Goal: Check status: Check status

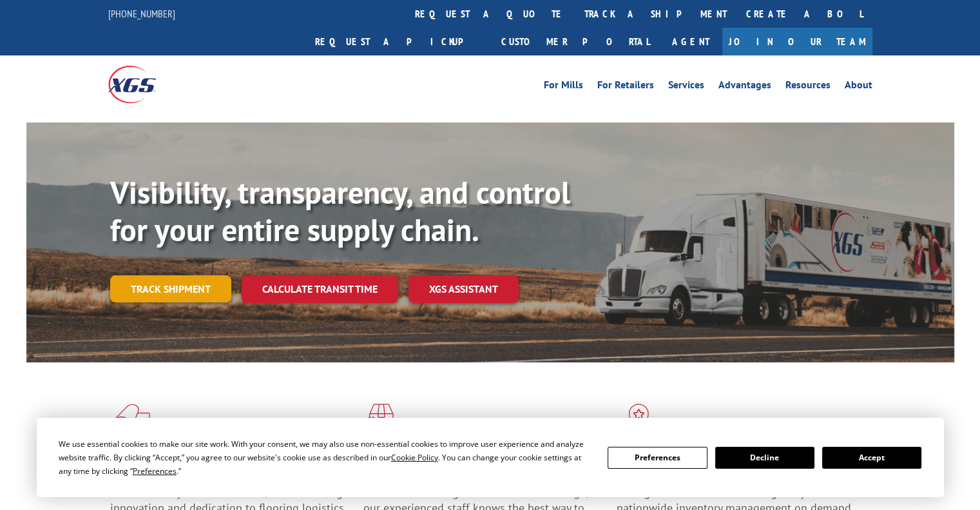
click at [175, 275] on link "Track shipment" at bounding box center [170, 288] width 121 height 27
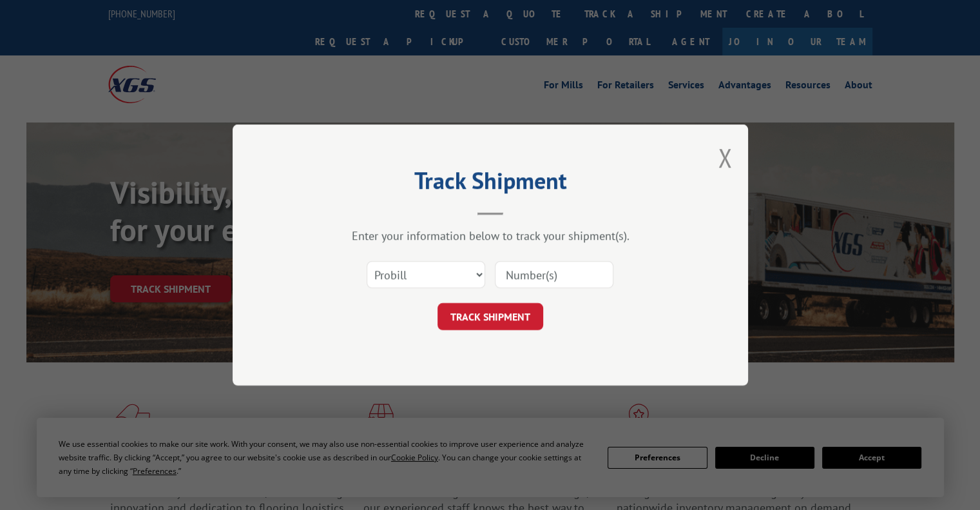
click at [533, 270] on input at bounding box center [554, 274] width 119 height 27
paste input "1699623959"
type input "1699623959"
click at [435, 276] on select "Select category... Probill BOL PO" at bounding box center [426, 274] width 119 height 27
select select "bol"
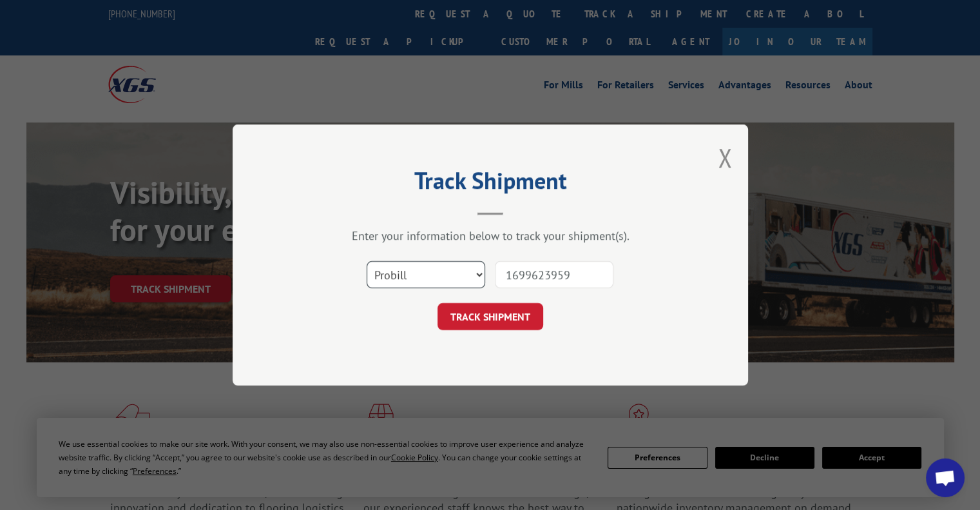
click at [367, 261] on select "Select category... Probill BOL PO" at bounding box center [426, 274] width 119 height 27
click at [500, 316] on button "TRACK SHIPMENT" at bounding box center [490, 316] width 106 height 27
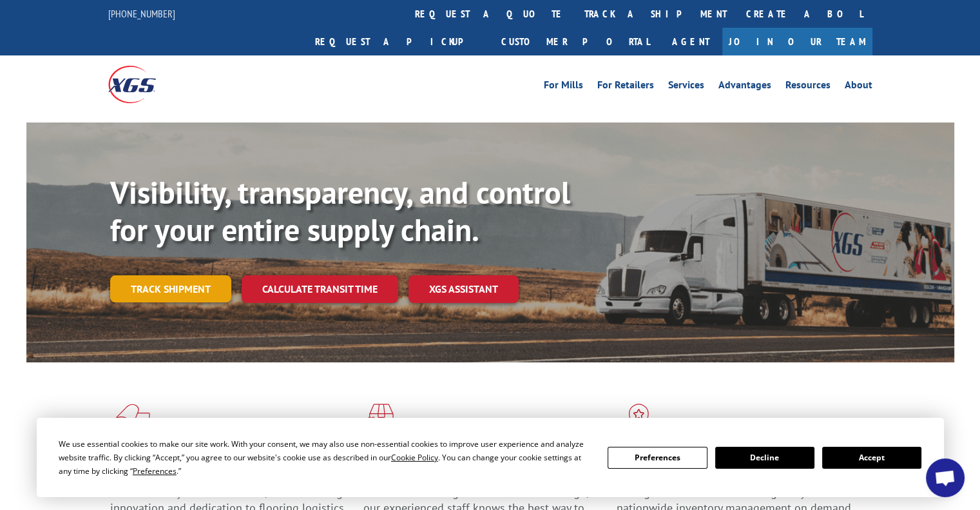
click at [200, 275] on link "Track shipment" at bounding box center [170, 288] width 121 height 27
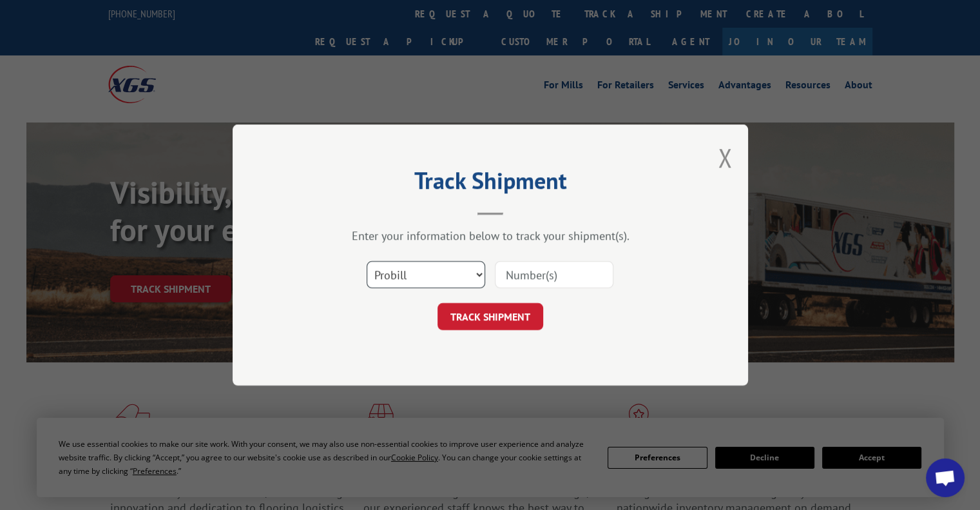
click at [454, 273] on select "Select category... Probill BOL PO" at bounding box center [426, 274] width 119 height 27
select select "bol"
click at [367, 261] on select "Select category... Probill BOL PO" at bounding box center [426, 274] width 119 height 27
click at [537, 267] on input at bounding box center [554, 274] width 119 height 27
paste input "1699623959"
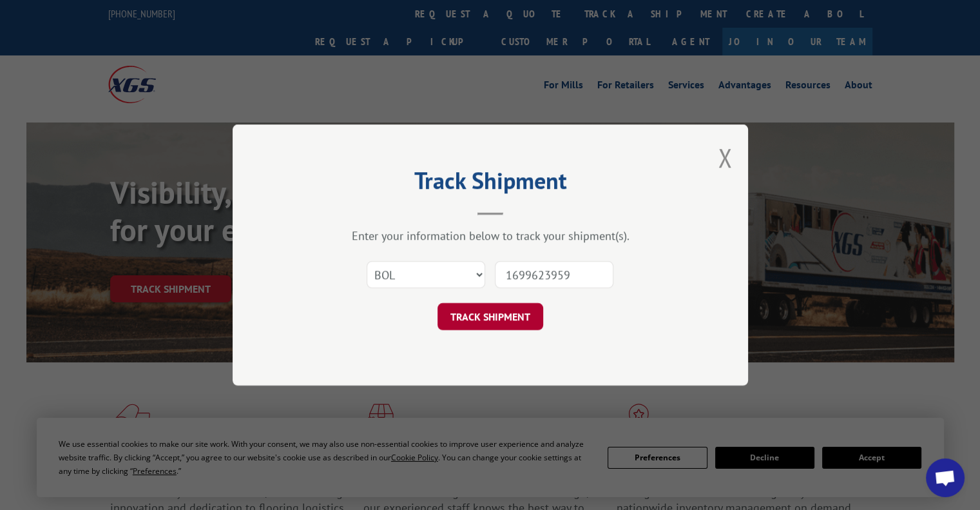
type input "1699623959"
click at [500, 334] on div "Track Shipment Enter your information below to track your shipment(s). Select c…" at bounding box center [490, 254] width 515 height 261
click at [505, 321] on button "TRACK SHIPMENT" at bounding box center [490, 316] width 106 height 27
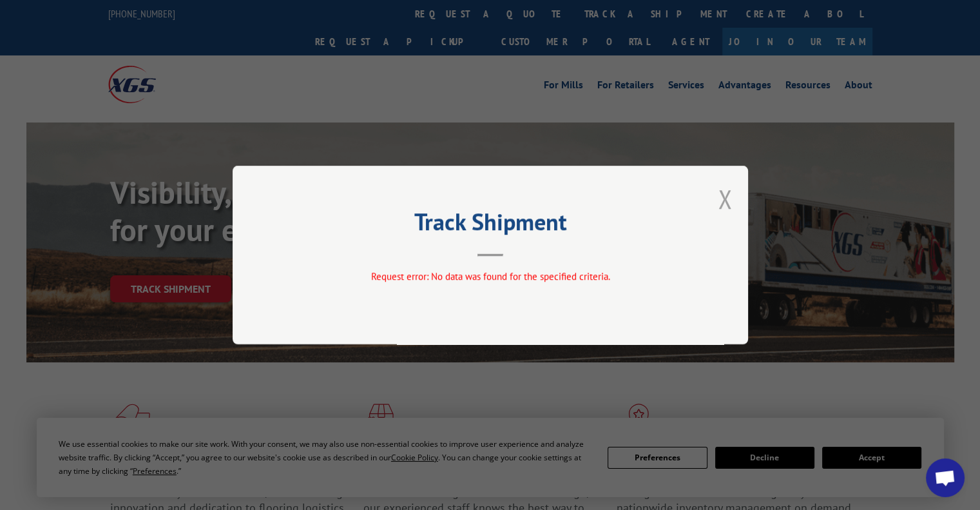
click at [726, 205] on button "Close modal" at bounding box center [725, 199] width 14 height 34
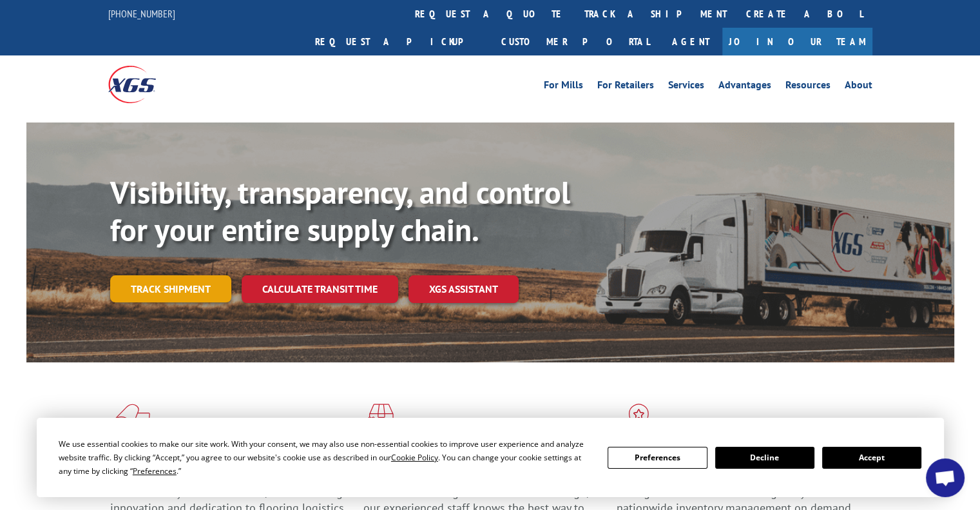
click at [200, 275] on link "Track shipment" at bounding box center [170, 288] width 121 height 27
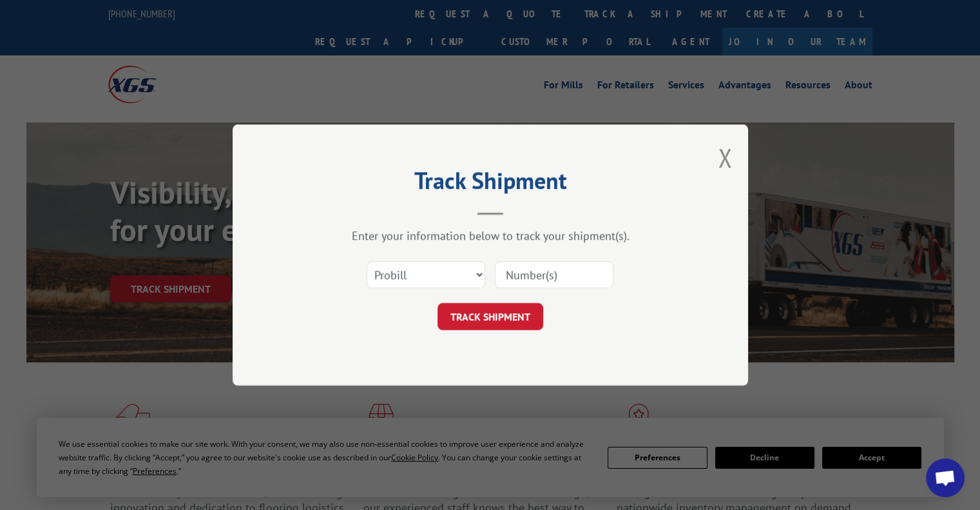
click at [549, 273] on input at bounding box center [554, 274] width 119 height 27
paste input "1699623959"
type input "1699623959"
click at [499, 319] on button "TRACK SHIPMENT" at bounding box center [490, 316] width 106 height 27
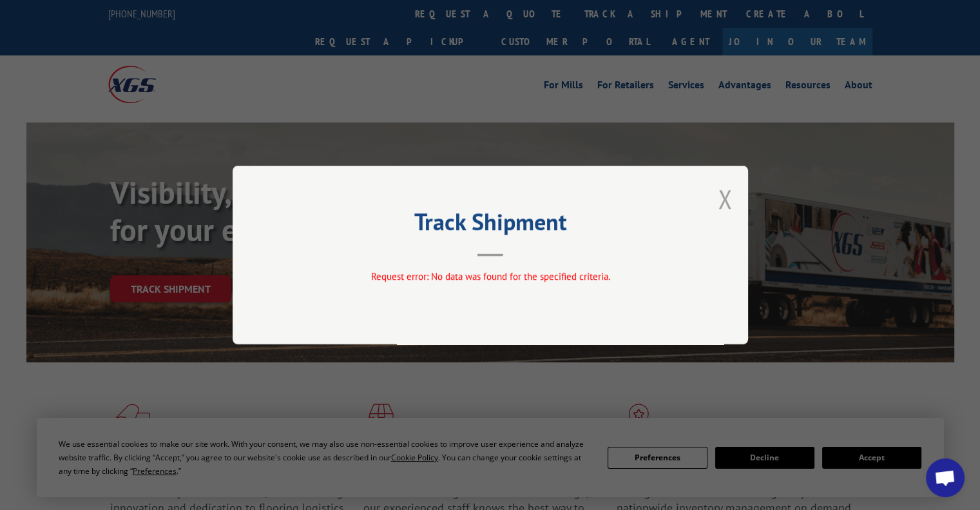
click at [728, 200] on button "Close modal" at bounding box center [725, 199] width 14 height 34
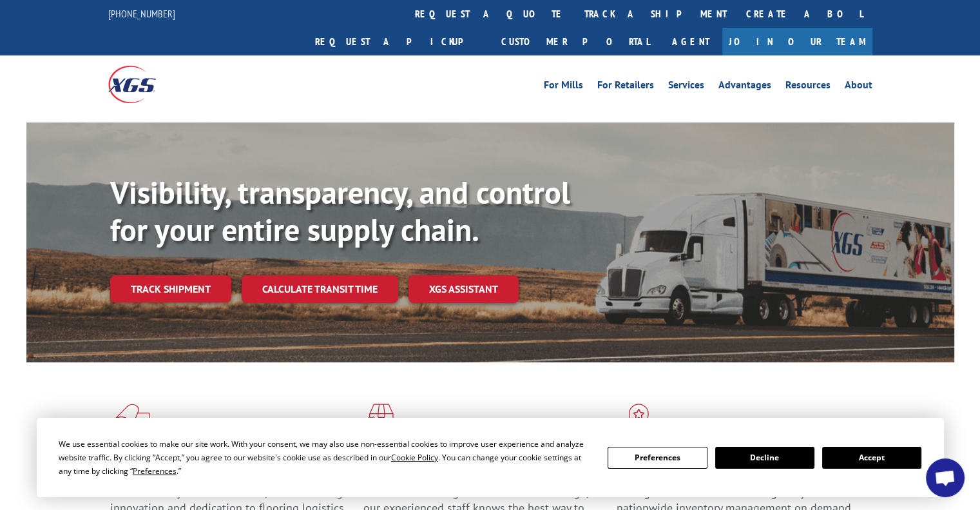
click at [876, 454] on button "Accept" at bounding box center [871, 457] width 99 height 22
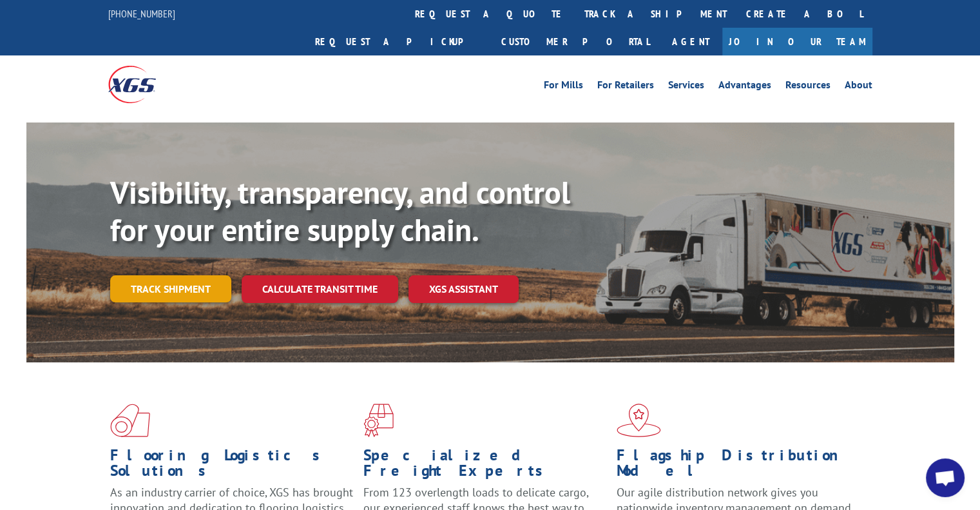
click at [219, 275] on link "Track shipment" at bounding box center [170, 288] width 121 height 27
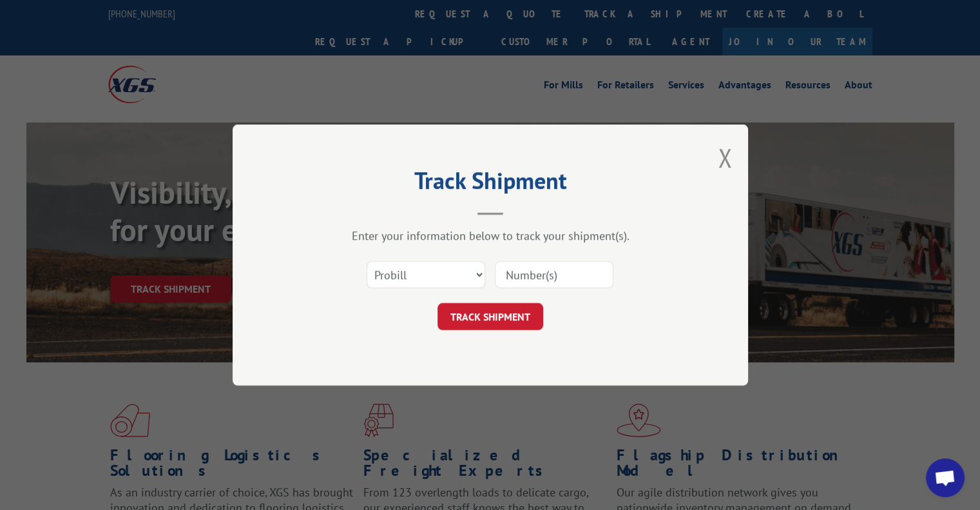
click at [521, 269] on input at bounding box center [554, 274] width 119 height 27
paste input "1699623959"
type input "1699623959"
click at [422, 275] on select "Select category... Probill BOL PO" at bounding box center [426, 274] width 119 height 27
select select "bol"
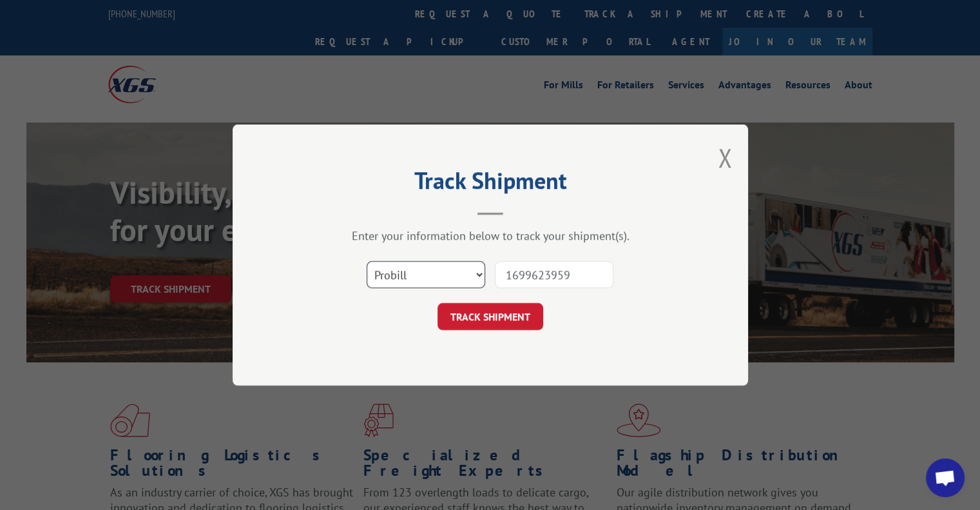
click at [367, 261] on select "Select category... Probill BOL PO" at bounding box center [426, 274] width 119 height 27
click at [518, 311] on button "TRACK SHIPMENT" at bounding box center [490, 316] width 106 height 27
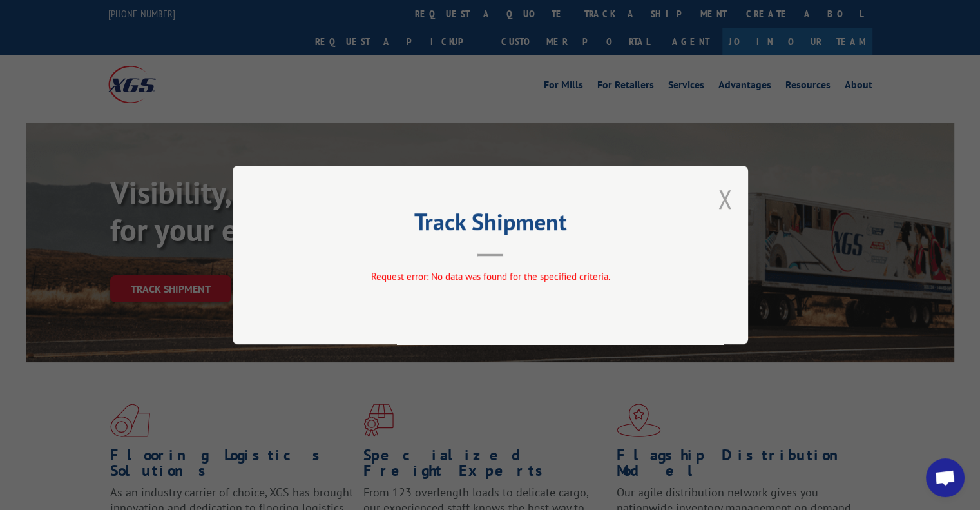
click at [728, 193] on button "Close modal" at bounding box center [725, 199] width 14 height 34
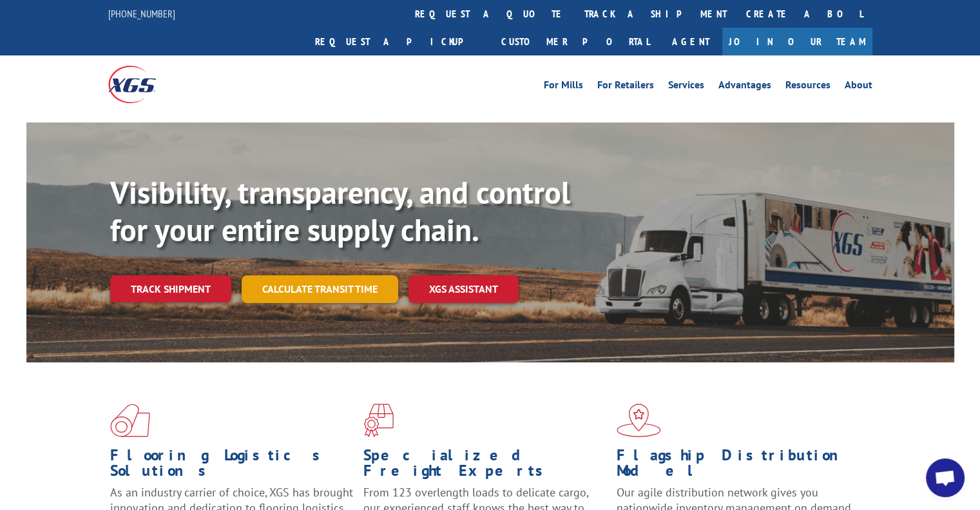
click at [285, 275] on link "Calculate transit time" at bounding box center [320, 289] width 157 height 28
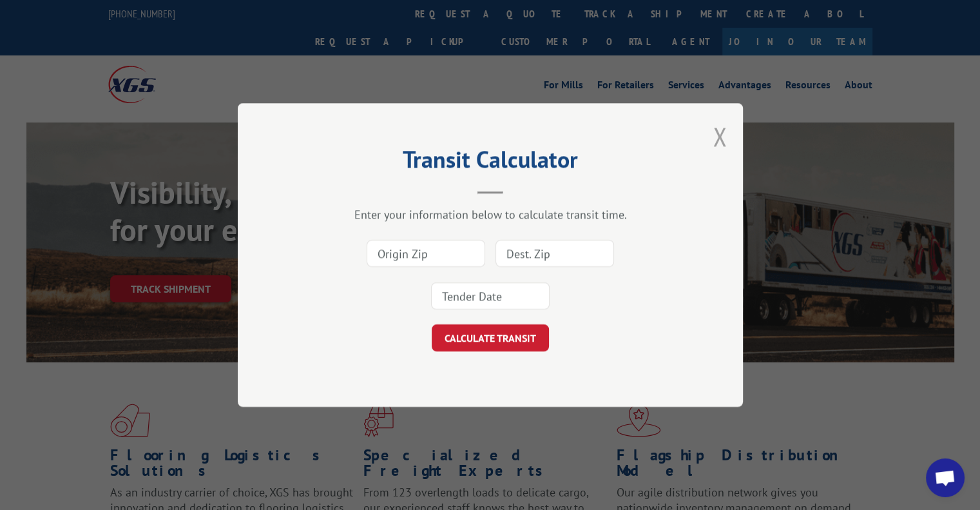
click at [719, 134] on button "Close modal" at bounding box center [720, 136] width 14 height 34
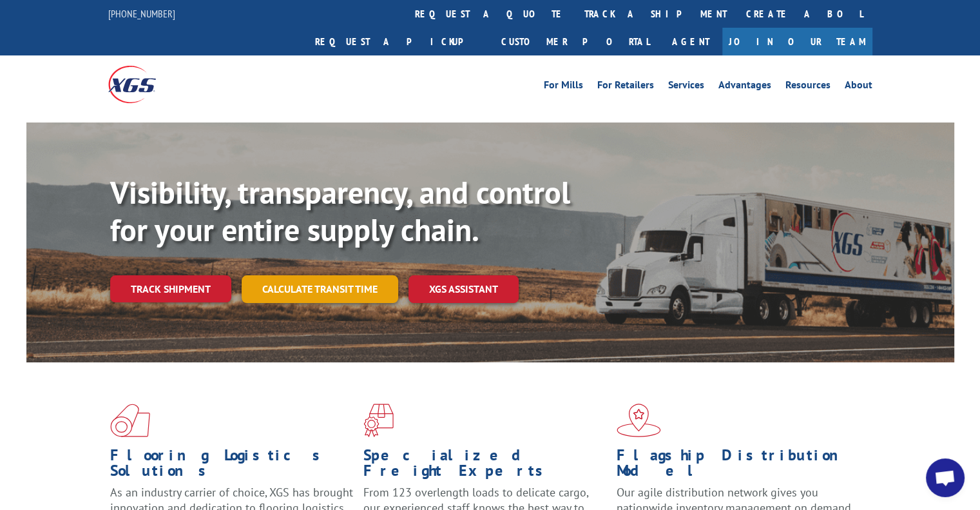
click at [314, 275] on link "Calculate transit time" at bounding box center [320, 289] width 157 height 28
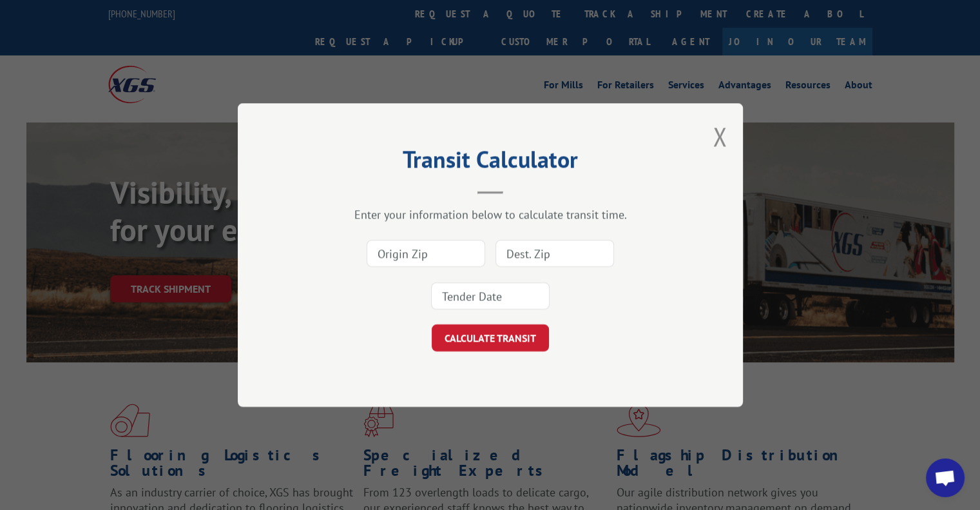
click at [713, 133] on button "Close modal" at bounding box center [720, 136] width 14 height 34
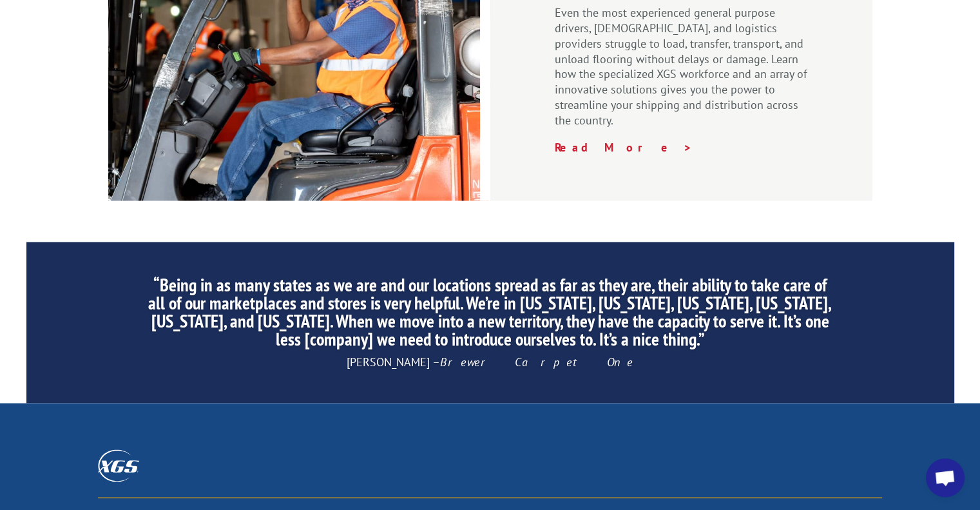
scroll to position [2040, 0]
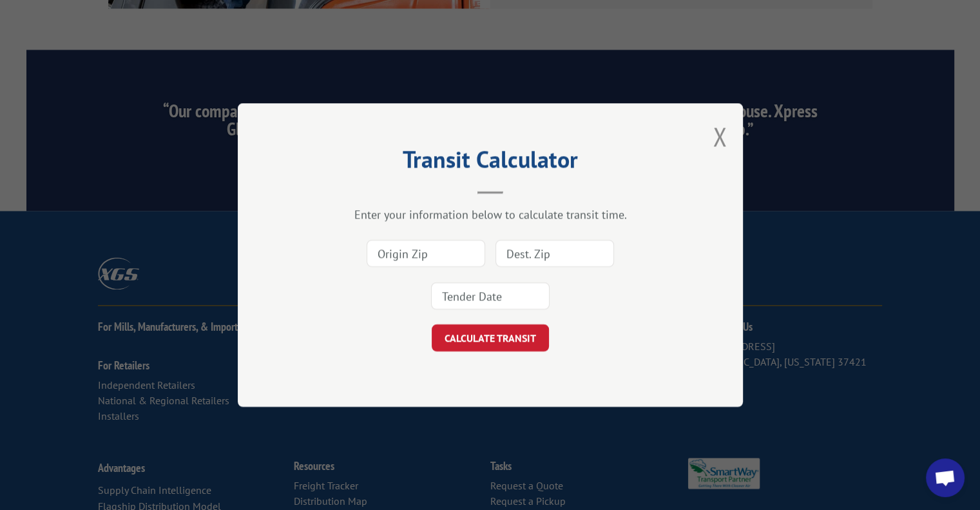
drag, startPoint x: 456, startPoint y: 255, endPoint x: 449, endPoint y: 253, distance: 7.3
click at [454, 253] on input at bounding box center [426, 253] width 119 height 27
type input "74494"
click at [599, 249] on input at bounding box center [554, 253] width 119 height 27
type input "94806"
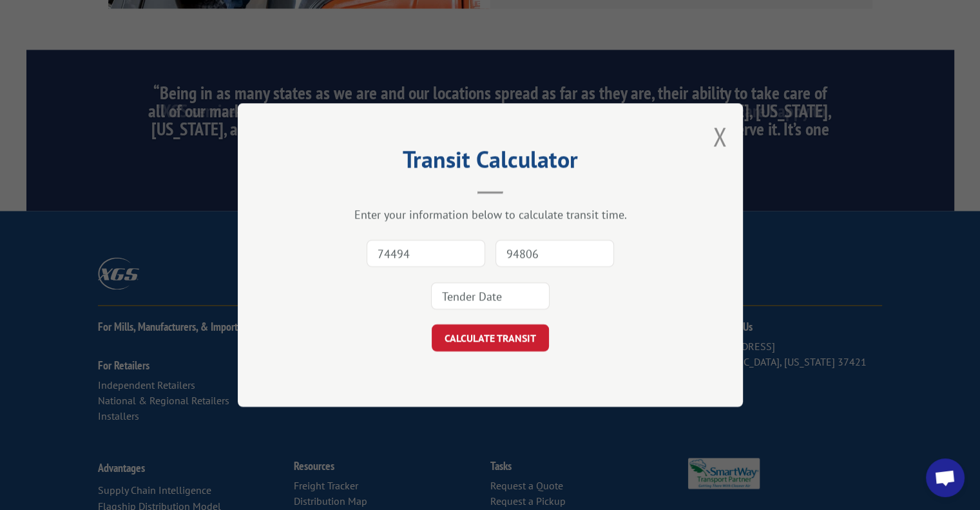
click at [389, 252] on input "74494" at bounding box center [426, 253] width 119 height 27
type input "77494"
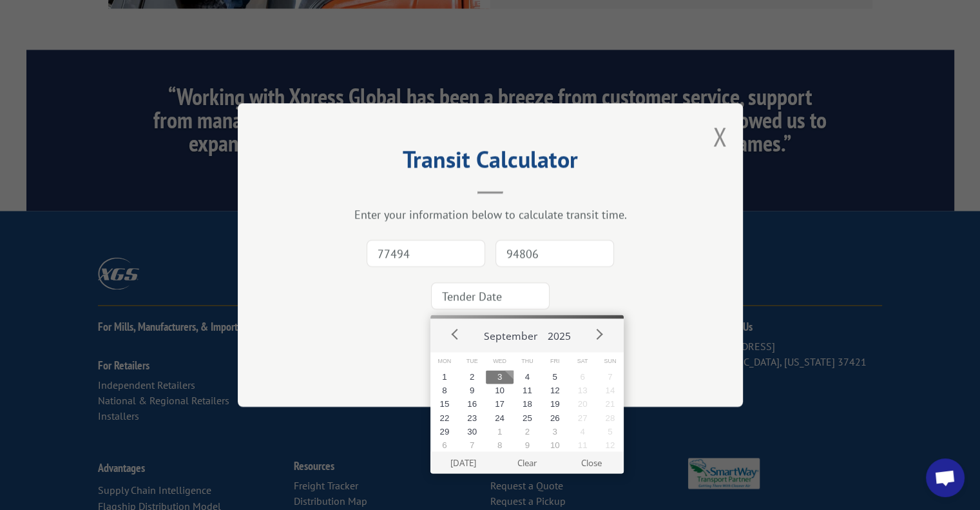
click at [498, 296] on input at bounding box center [490, 295] width 119 height 27
click at [459, 329] on button "Prev" at bounding box center [455, 333] width 19 height 19
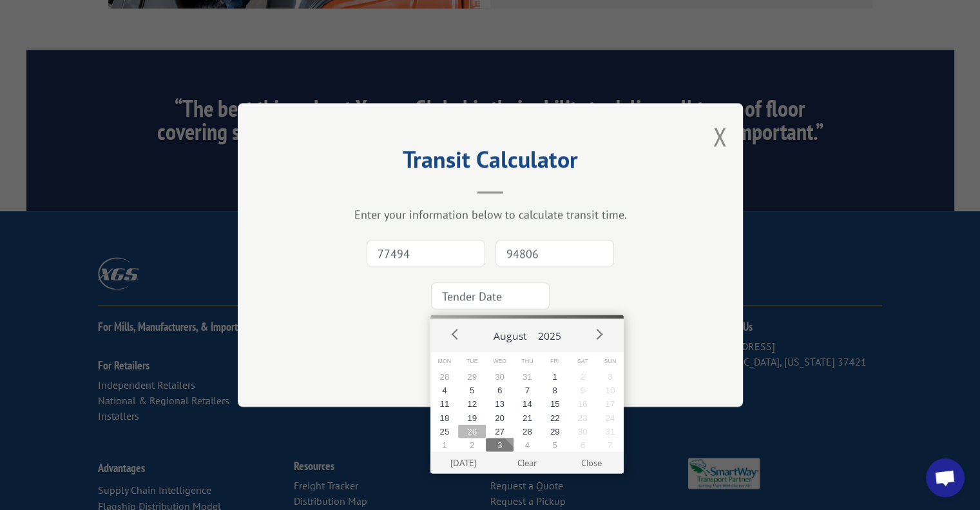
click at [475, 430] on button "26" at bounding box center [472, 431] width 28 height 14
type input "[DATE]"
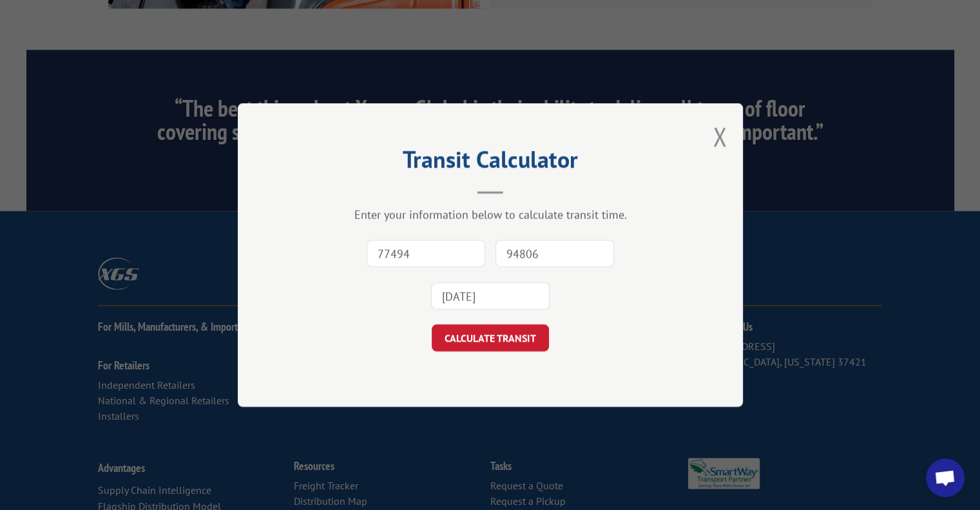
click at [521, 344] on button "CALCULATE TRANSIT" at bounding box center [490, 337] width 117 height 27
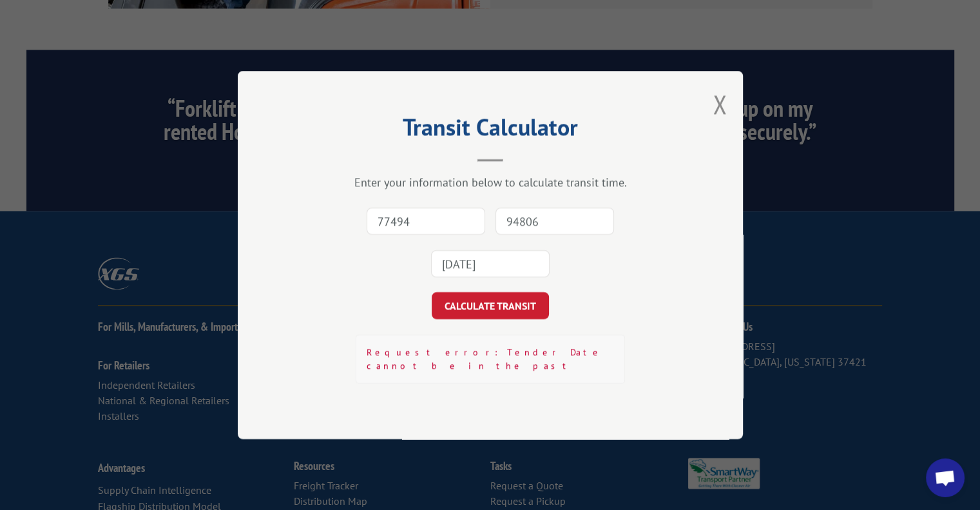
click at [459, 230] on input "77494" at bounding box center [426, 220] width 119 height 27
type input "77494"
click at [521, 242] on div "77494 94806 [DATE]" at bounding box center [490, 242] width 376 height 85
click at [530, 231] on input "94806" at bounding box center [554, 220] width 119 height 27
type input "94806"
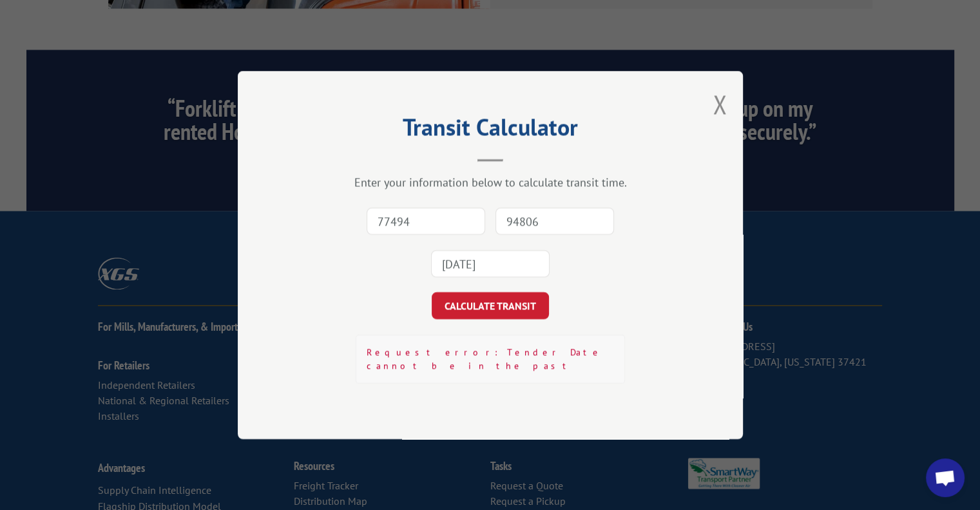
click at [511, 260] on input "[DATE]" at bounding box center [490, 263] width 119 height 27
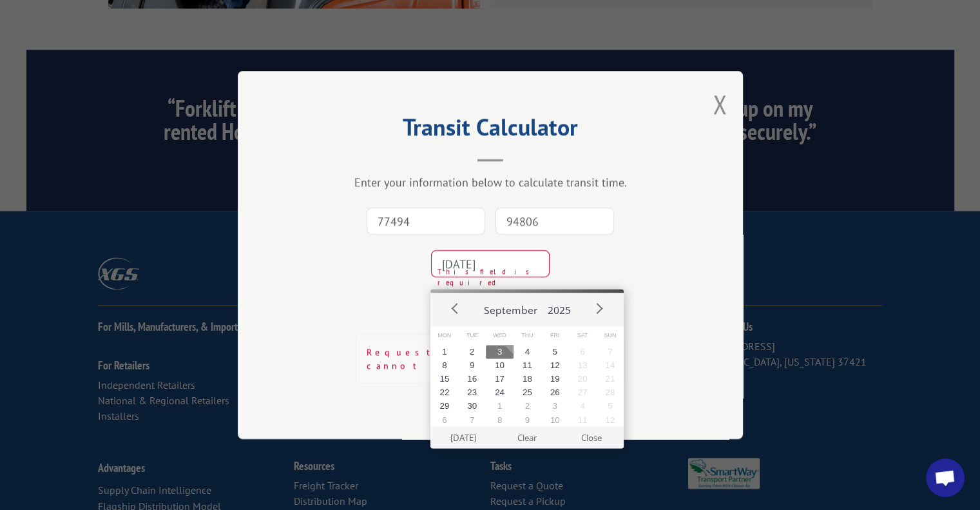
click at [511, 351] on button "3" at bounding box center [500, 352] width 28 height 14
type input "[DATE]"
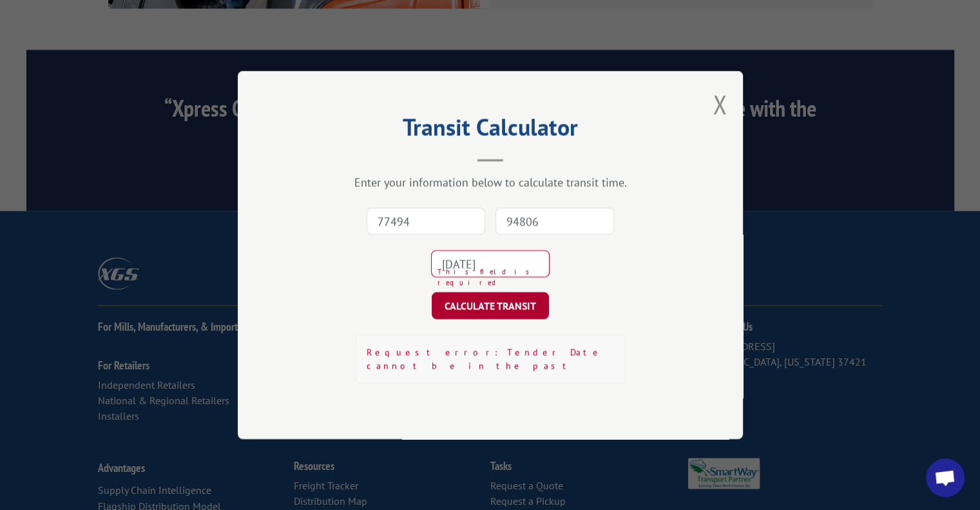
click at [503, 314] on button "CALCULATE TRANSIT" at bounding box center [490, 305] width 117 height 27
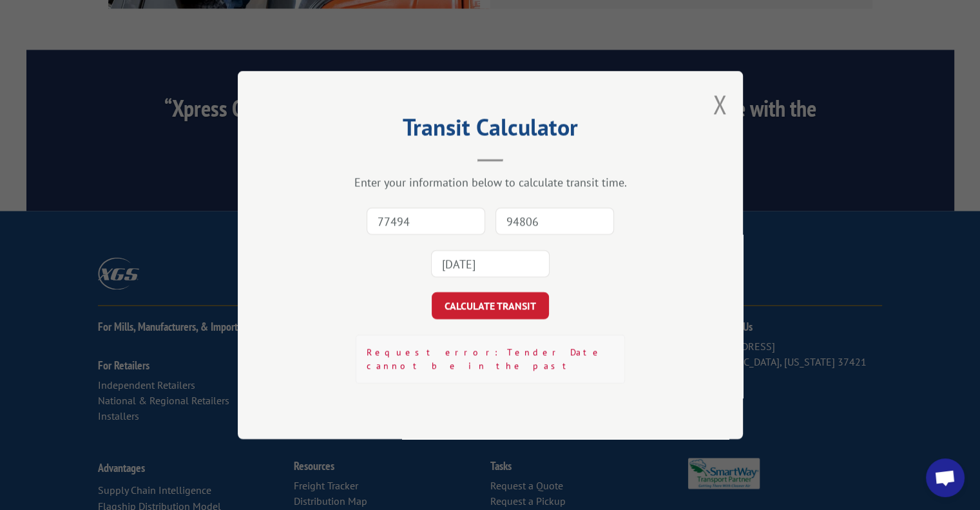
click at [462, 225] on input "77494" at bounding box center [426, 220] width 119 height 27
type input "77494"
drag, startPoint x: 550, startPoint y: 231, endPoint x: 553, endPoint y: 238, distance: 6.9
click at [550, 231] on input "94806" at bounding box center [554, 220] width 119 height 27
type input "94806"
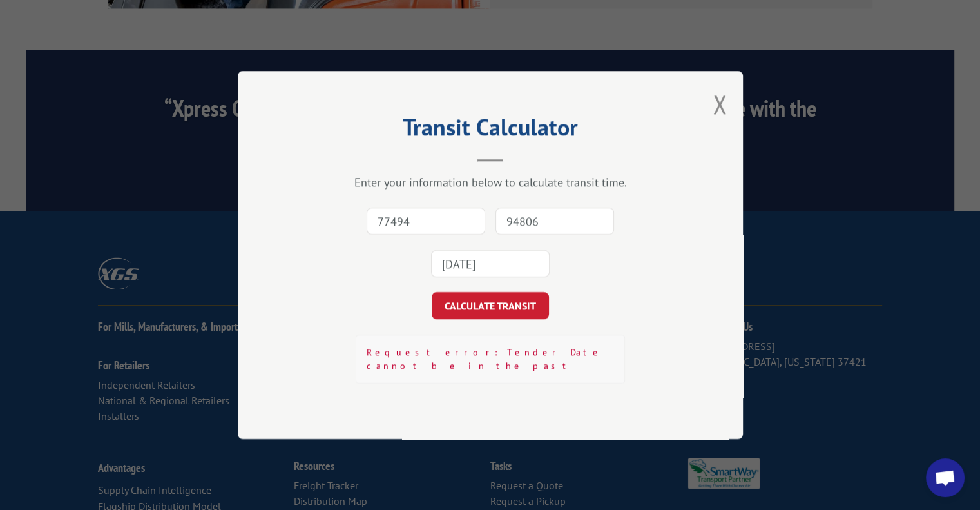
click at [512, 273] on input "[DATE]" at bounding box center [490, 263] width 119 height 27
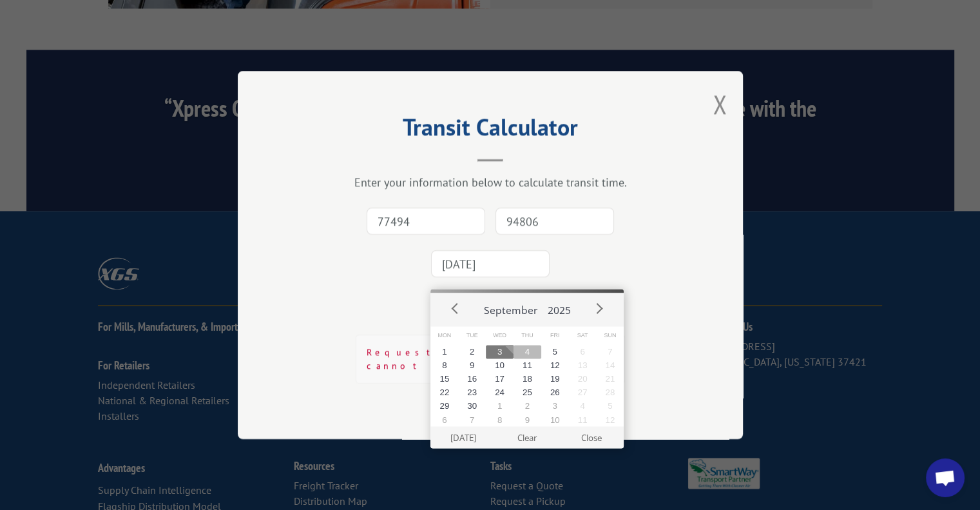
click at [528, 347] on button "4" at bounding box center [527, 352] width 28 height 14
type input "[DATE]"
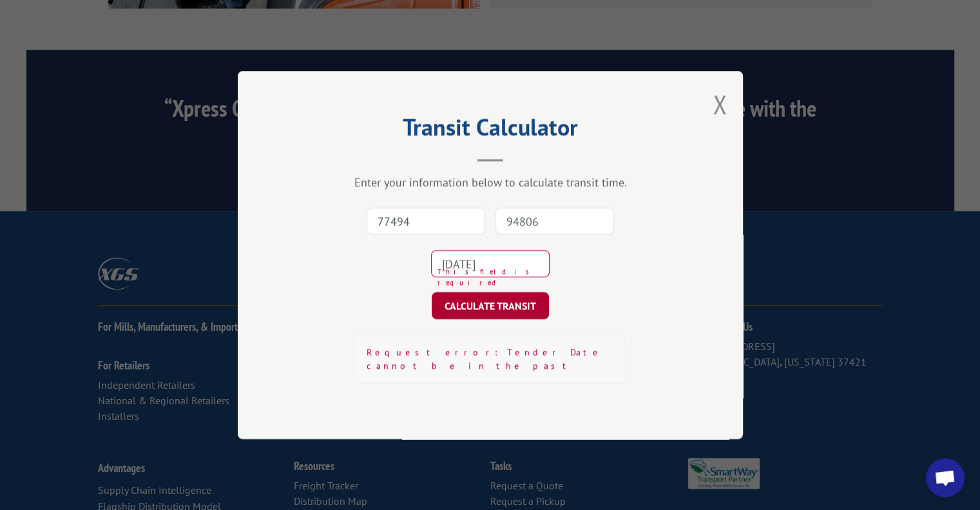
click at [504, 316] on button "CALCULATE TRANSIT" at bounding box center [490, 305] width 117 height 27
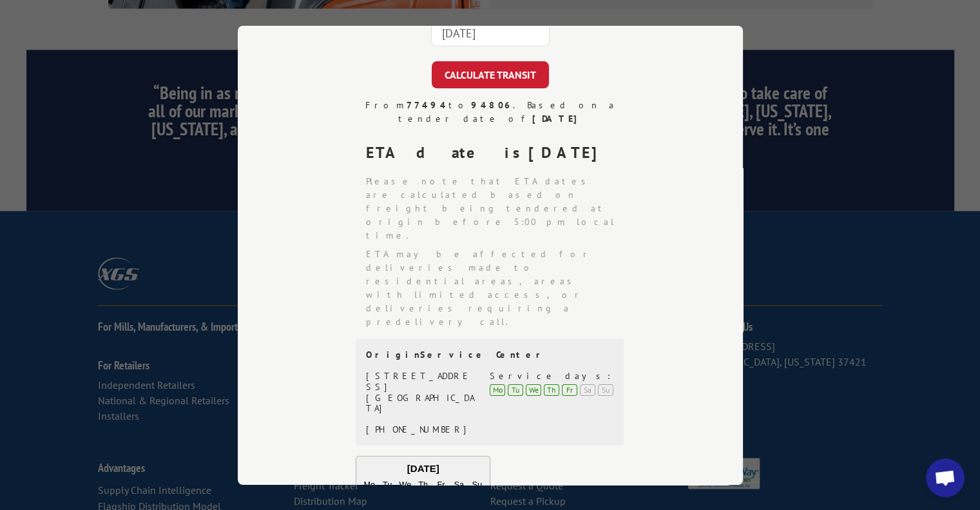
scroll to position [0, 0]
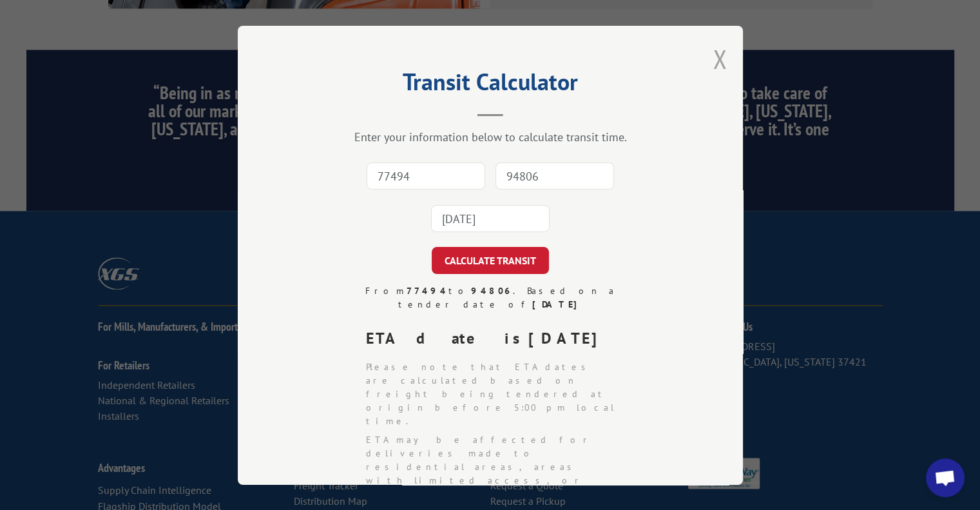
click at [716, 64] on button "Close modal" at bounding box center [720, 59] width 14 height 34
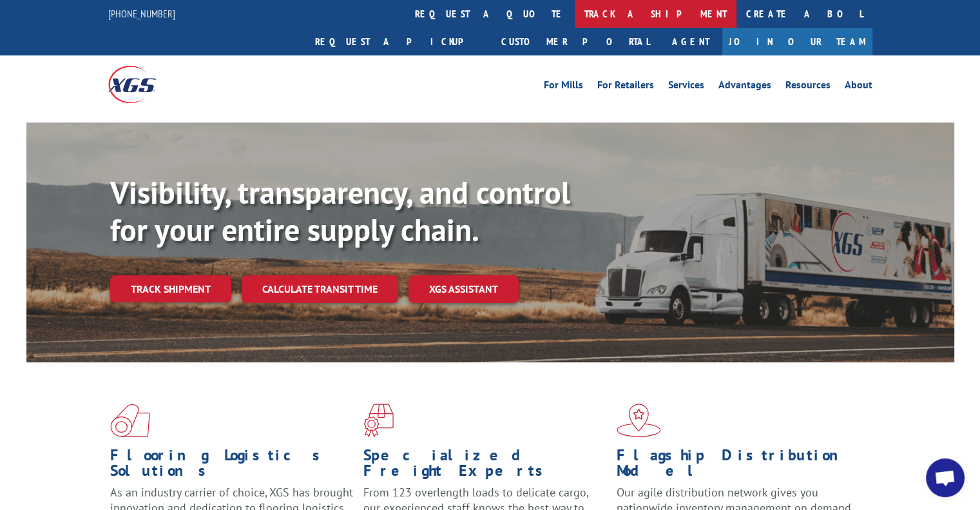
click at [575, 15] on link "track a shipment" at bounding box center [656, 14] width 162 height 28
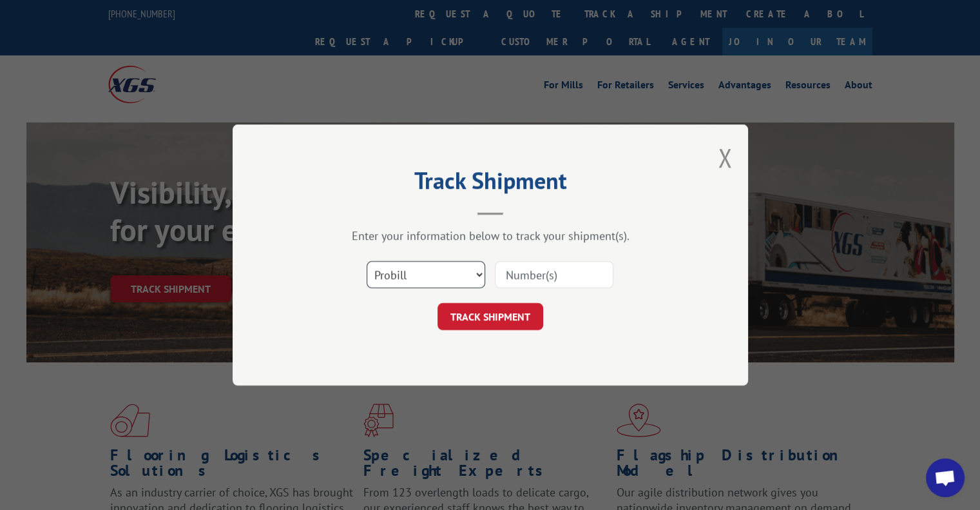
click at [435, 273] on select "Select category... Probill BOL PO" at bounding box center [426, 274] width 119 height 27
select select "po"
click at [367, 261] on select "Select category... Probill BOL PO" at bounding box center [426, 274] width 119 height 27
click at [541, 278] on input at bounding box center [554, 274] width 119 height 27
type input "1699623959"
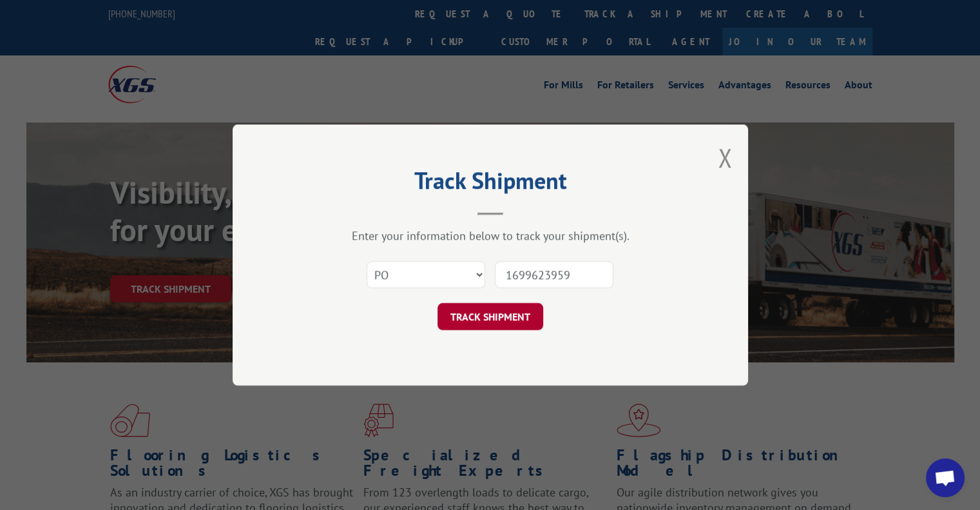
click at [513, 326] on button "TRACK SHIPMENT" at bounding box center [490, 316] width 106 height 27
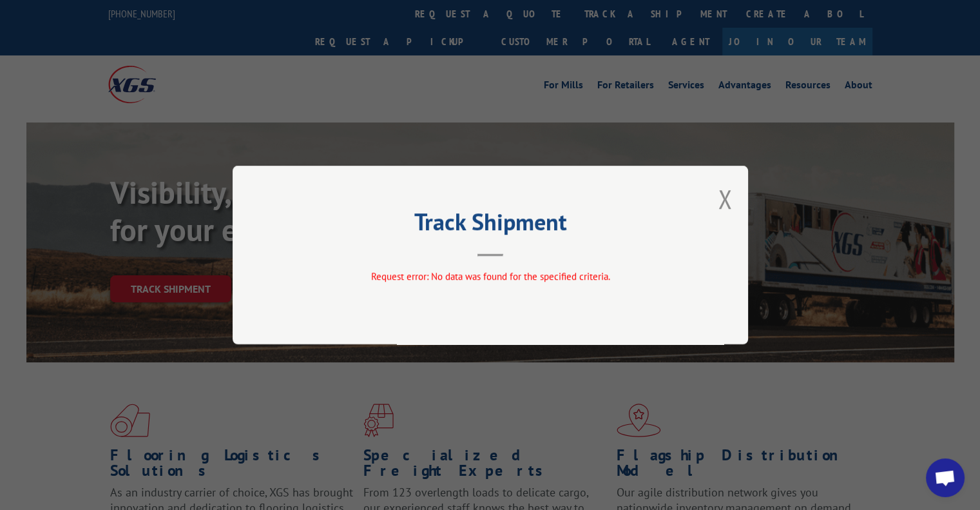
click at [732, 197] on div "Track Shipment Request error: No data was found for the specified criteria." at bounding box center [490, 255] width 515 height 178
click at [719, 198] on button "Close modal" at bounding box center [725, 199] width 14 height 34
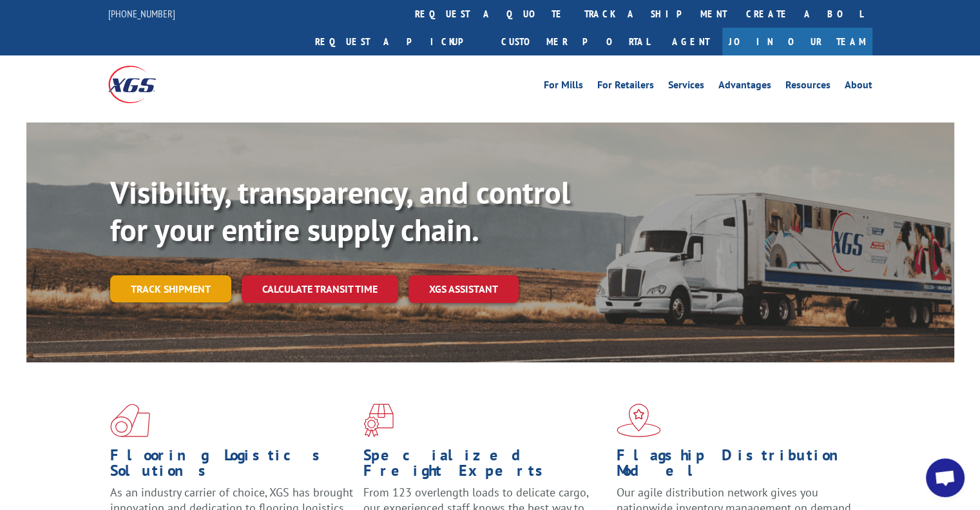
click at [155, 275] on link "Track shipment" at bounding box center [170, 288] width 121 height 27
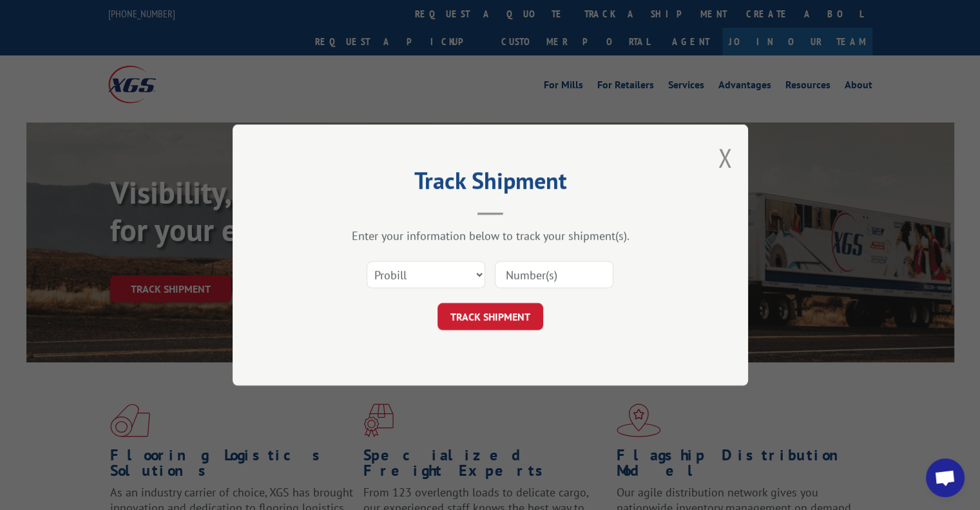
click at [508, 270] on input at bounding box center [554, 274] width 119 height 27
type input "1699623959"
click at [528, 274] on input "1699623959" at bounding box center [554, 274] width 119 height 27
drag, startPoint x: 408, startPoint y: 267, endPoint x: 403, endPoint y: 261, distance: 7.9
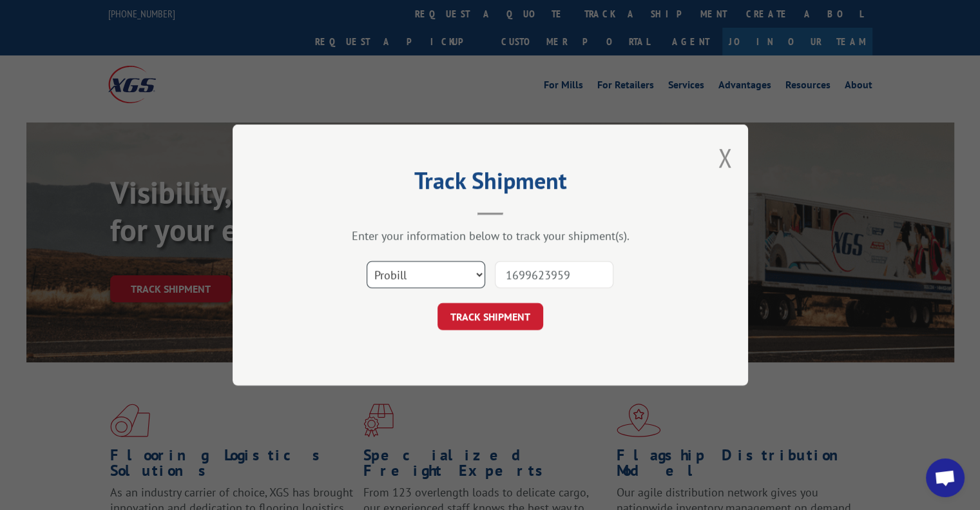
click at [408, 267] on select "Select category... Probill BOL PO" at bounding box center [426, 274] width 119 height 27
select select "po"
click at [367, 261] on select "Select category... Probill BOL PO" at bounding box center [426, 274] width 119 height 27
click at [477, 327] on button "TRACK SHIPMENT" at bounding box center [490, 316] width 106 height 27
